Goal: Navigation & Orientation: Find specific page/section

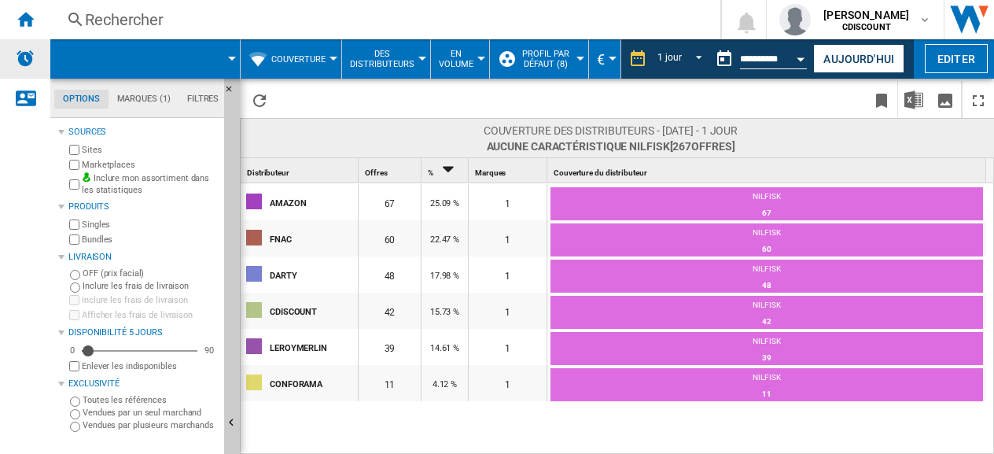
click at [28, 57] on img "Alertes" at bounding box center [25, 58] width 19 height 19
